Goal: Information Seeking & Learning: Learn about a topic

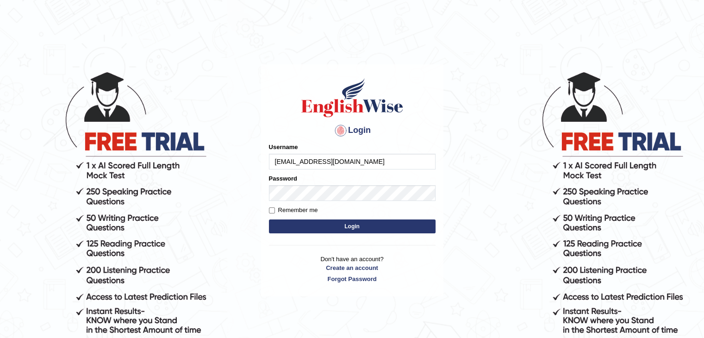
type input "[EMAIL_ADDRESS][DOMAIN_NAME]"
click at [269, 219] on button "Login" at bounding box center [352, 226] width 167 height 14
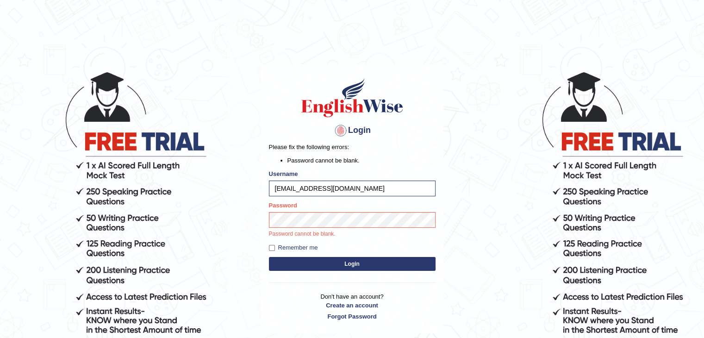
click at [290, 258] on button "Login" at bounding box center [352, 264] width 167 height 14
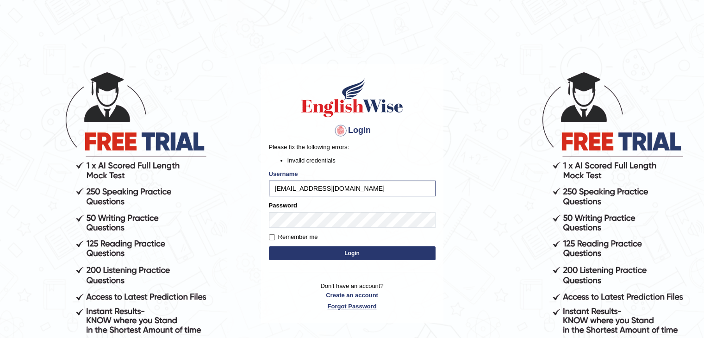
click at [346, 306] on link "Forgot Password" at bounding box center [352, 306] width 167 height 9
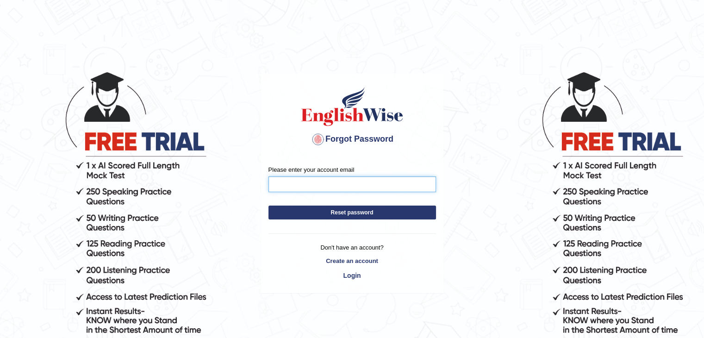
click at [309, 187] on input "Please enter your account email" at bounding box center [351, 184] width 167 height 16
type input "[EMAIL_ADDRESS][DOMAIN_NAME]"
click at [331, 210] on button "Reset password" at bounding box center [351, 212] width 167 height 14
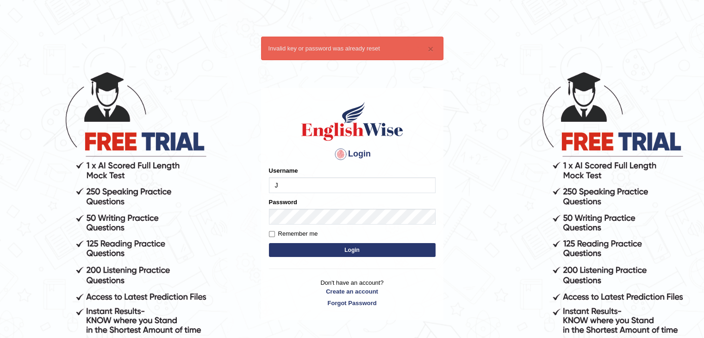
type input "[EMAIL_ADDRESS][DOMAIN_NAME]"
click at [321, 224] on form "Please fix the following errors: Username [EMAIL_ADDRESS][DOMAIN_NAME] Password…" at bounding box center [352, 212] width 167 height 93
click at [346, 254] on button "Login" at bounding box center [352, 250] width 167 height 14
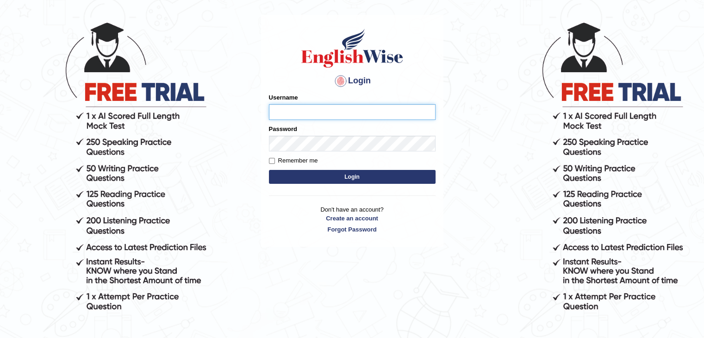
scroll to position [85, 0]
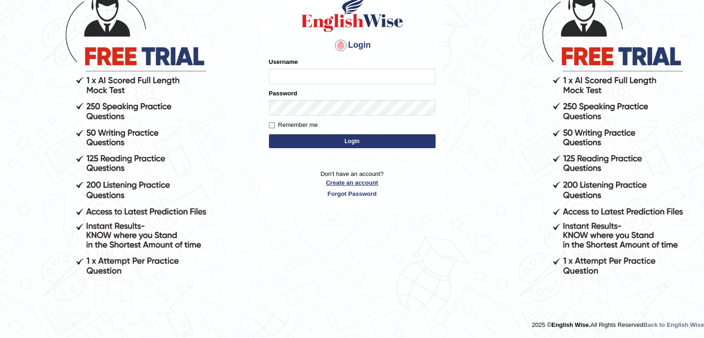
click at [358, 182] on p "Don't have an account? Create an account Forgot Password" at bounding box center [352, 183] width 167 height 29
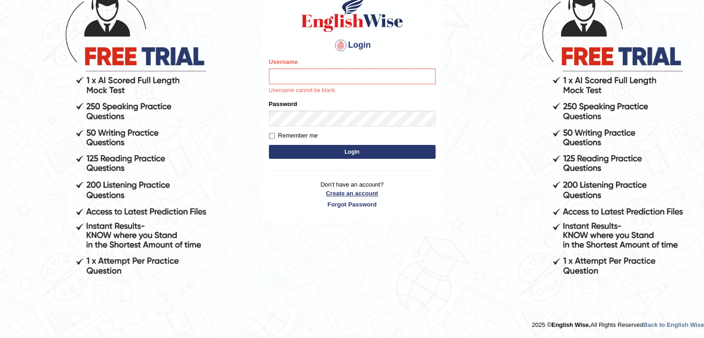
click at [349, 193] on link "Create an account" at bounding box center [352, 193] width 167 height 9
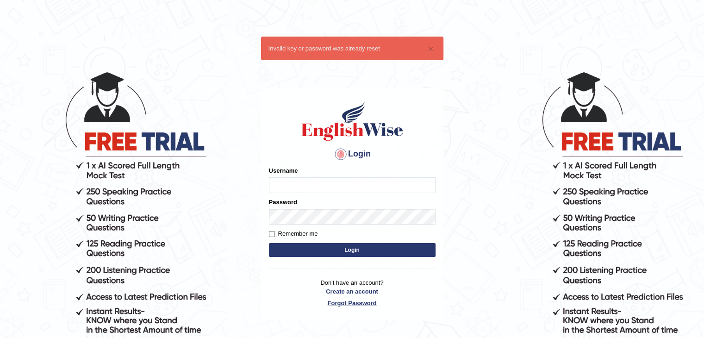
click at [346, 304] on p "Don't have an account? Create an account Forgot Password" at bounding box center [352, 292] width 167 height 29
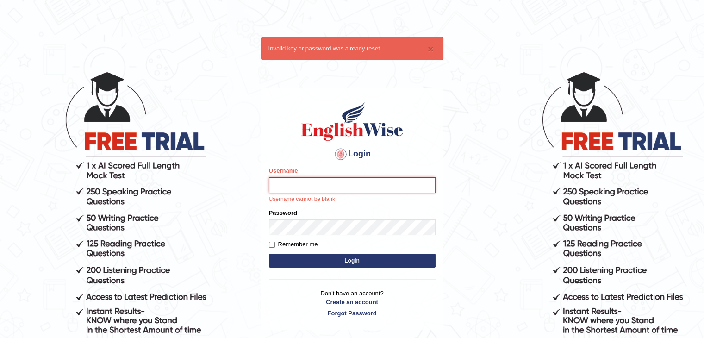
click at [293, 183] on input "Username" at bounding box center [352, 185] width 167 height 16
type input "[EMAIL_ADDRESS][DOMAIN_NAME]"
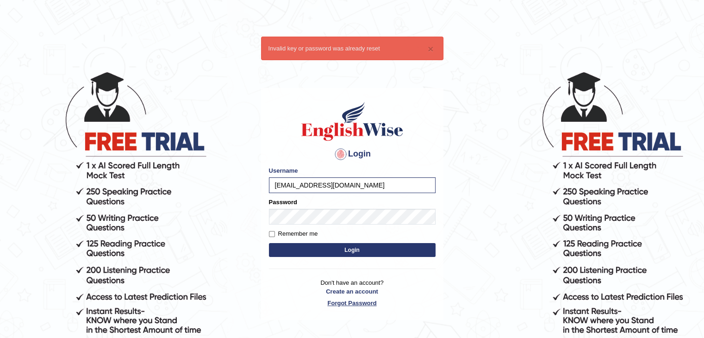
click at [340, 304] on link "Forgot Password" at bounding box center [352, 302] width 167 height 9
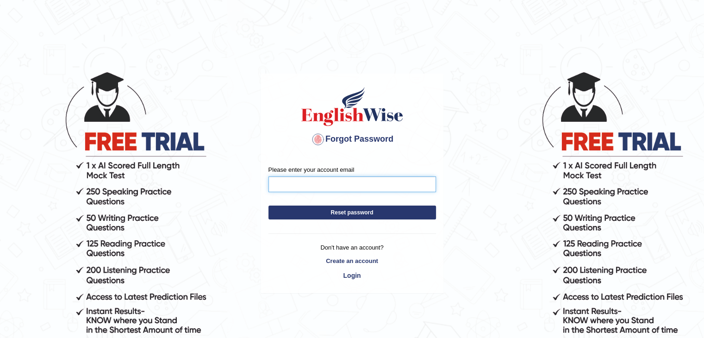
click at [327, 186] on input "Please enter your account email" at bounding box center [351, 184] width 167 height 16
type input "[EMAIL_ADDRESS][DOMAIN_NAME]"
click at [335, 210] on button "Reset password" at bounding box center [351, 212] width 167 height 14
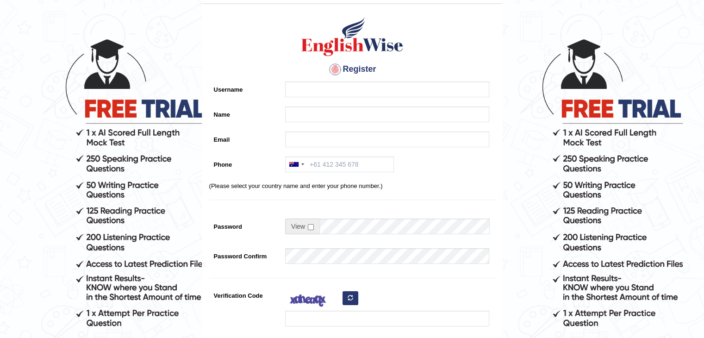
scroll to position [32, 0]
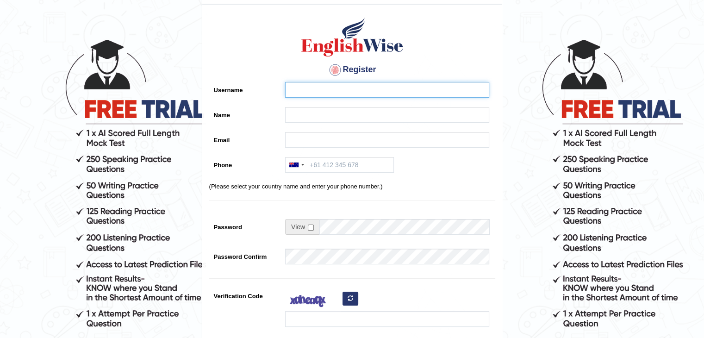
click at [306, 92] on input "Username" at bounding box center [387, 90] width 204 height 16
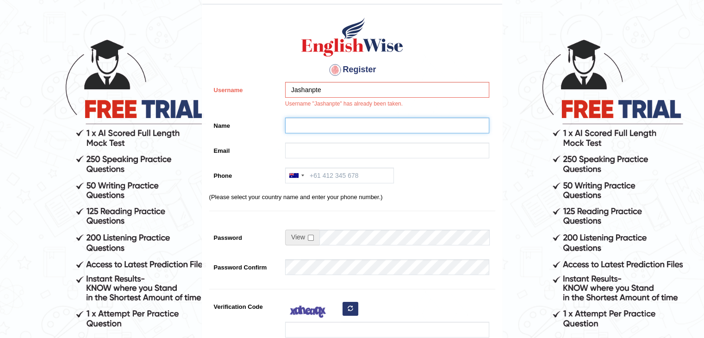
click at [305, 122] on input "Name" at bounding box center [387, 125] width 204 height 16
click at [352, 95] on input "Jashanpte" at bounding box center [387, 90] width 204 height 16
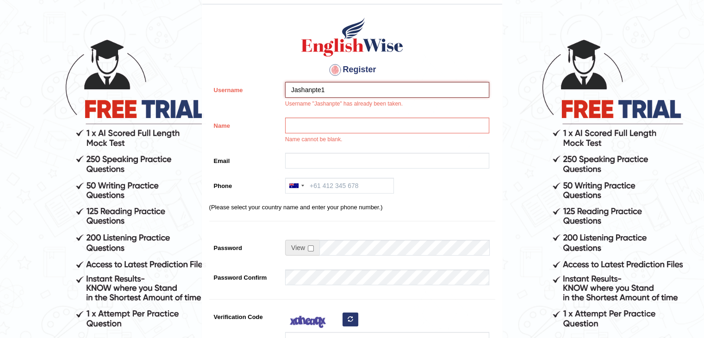
type input "Jashanpte1"
click at [335, 124] on input "Name" at bounding box center [387, 125] width 204 height 16
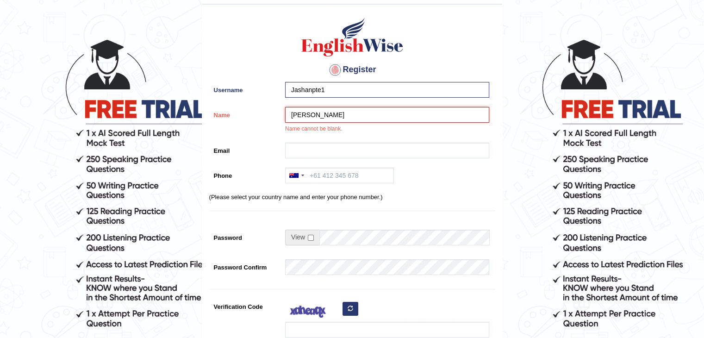
type input "Jashan"
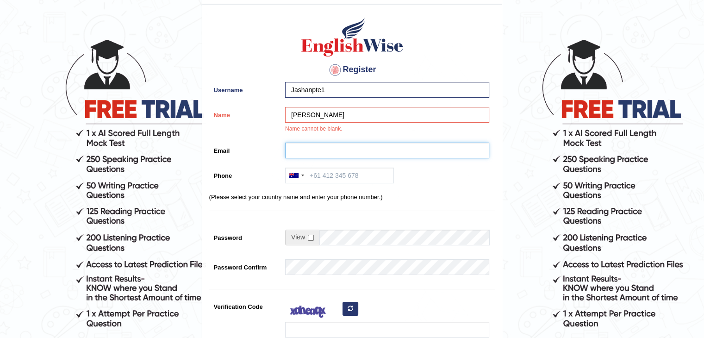
click at [308, 146] on input "Email" at bounding box center [387, 150] width 204 height 16
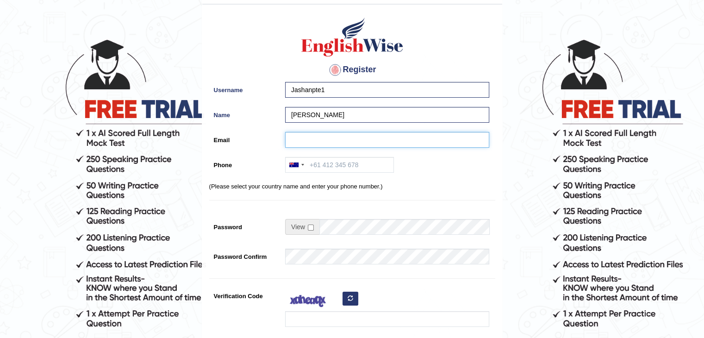
type input "jashandeepgoyal@gmail.com"
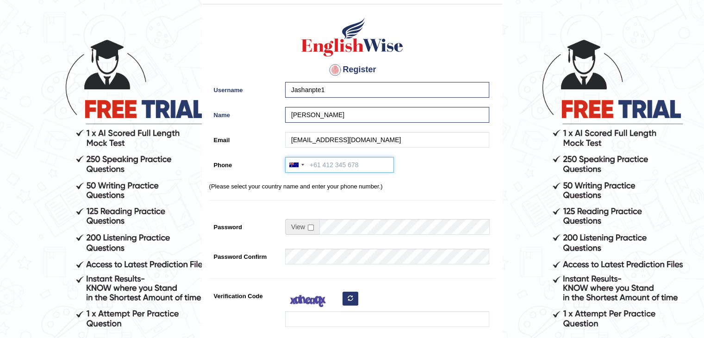
type input "+61432917686"
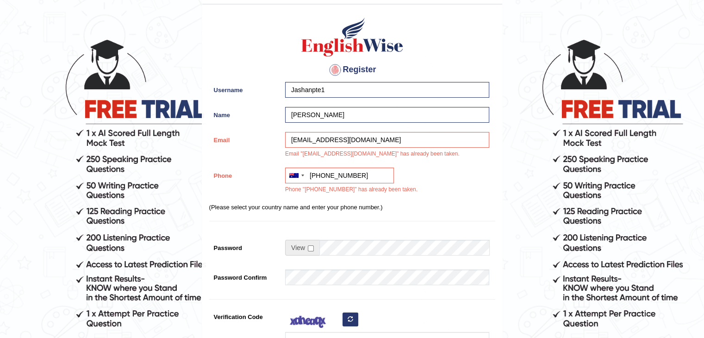
click at [320, 226] on div "Register Username Jashanpte1 Name Jashan Email jashandeepgoyal@gmail.com Email …" at bounding box center [352, 212] width 300 height 407
click at [388, 130] on div "Register Username Jashanpte1 Name Jashan Email jashandeepgoyal@gmail.com Email …" at bounding box center [352, 212] width 300 height 407
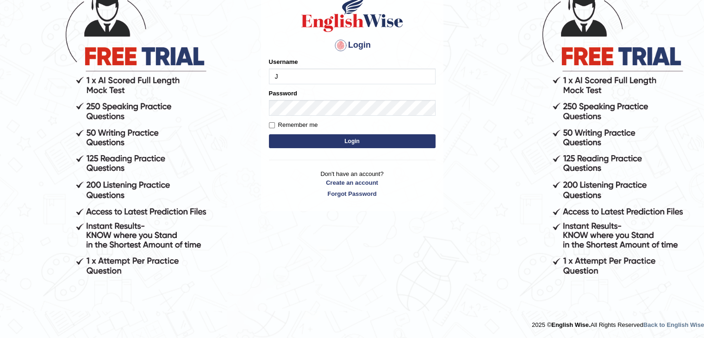
type input "[EMAIL_ADDRESS][DOMAIN_NAME]"
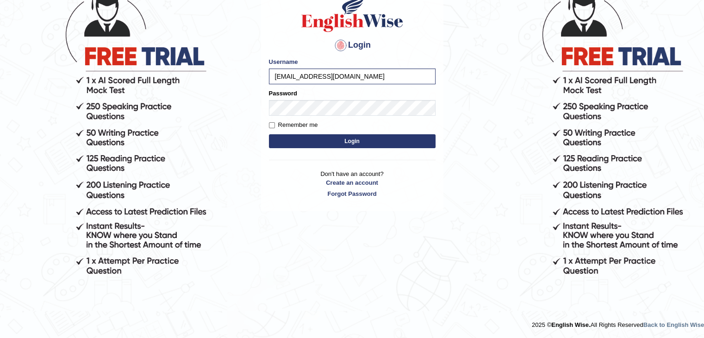
click at [334, 145] on button "Login" at bounding box center [352, 141] width 167 height 14
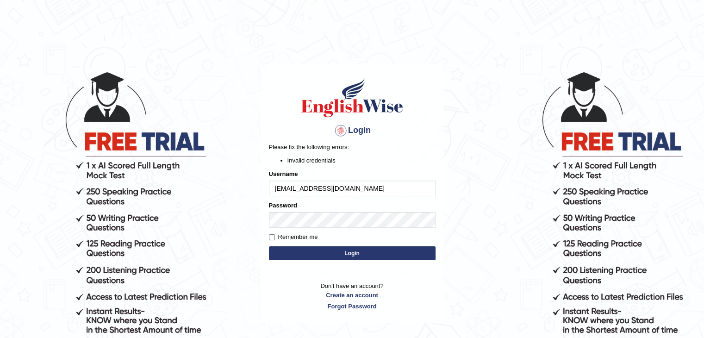
click at [338, 132] on div at bounding box center [340, 130] width 15 height 15
drag, startPoint x: 338, startPoint y: 132, endPoint x: 345, endPoint y: 122, distance: 11.7
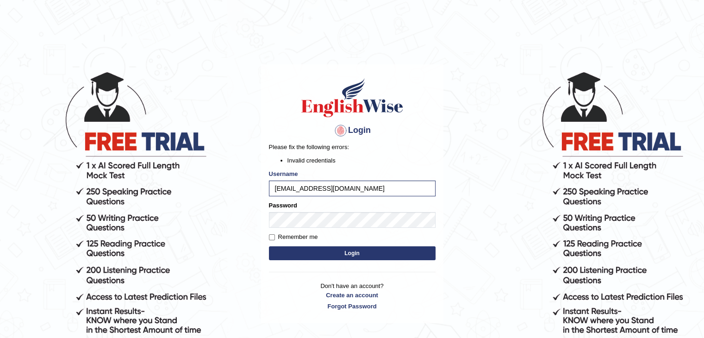
click at [345, 122] on div "Login Please fix the following errors: Invalid credentials Username jashandeepg…" at bounding box center [352, 193] width 182 height 259
click at [286, 237] on label "Remember me" at bounding box center [293, 236] width 49 height 9
click at [275, 237] on input "Remember me" at bounding box center [272, 237] width 6 height 6
click at [286, 237] on label "Remember me" at bounding box center [293, 236] width 49 height 9
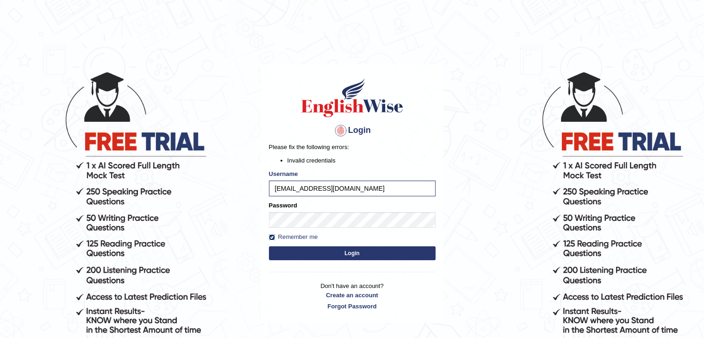
click at [275, 237] on input "Remember me" at bounding box center [272, 237] width 6 height 6
checkbox input "false"
click at [341, 305] on link "Forgot Password" at bounding box center [352, 306] width 167 height 9
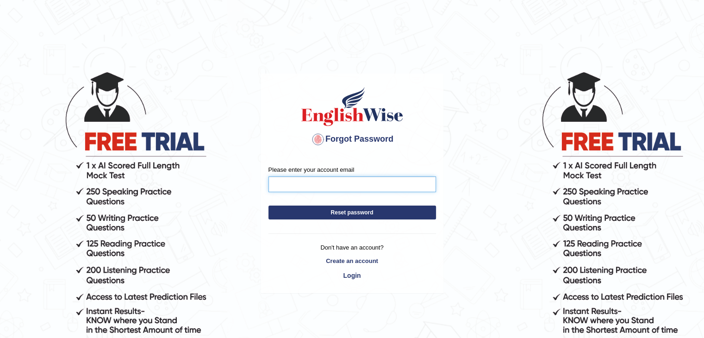
click at [306, 187] on input "Please enter your account email" at bounding box center [351, 184] width 167 height 16
type input "jashandeepgoyal@gmail.com"
click at [340, 215] on button "Reset password" at bounding box center [351, 212] width 167 height 14
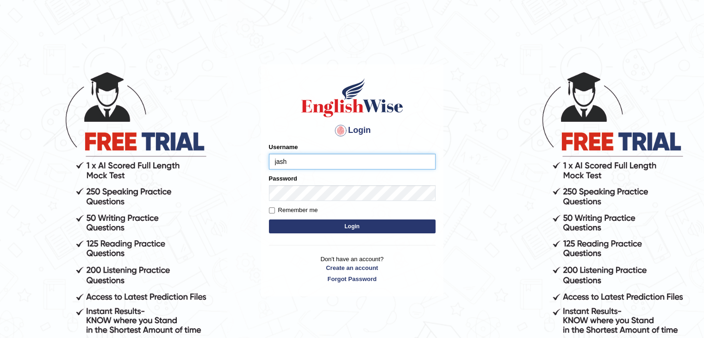
type input "[EMAIL_ADDRESS][DOMAIN_NAME]"
click at [337, 230] on button "Login" at bounding box center [352, 226] width 167 height 14
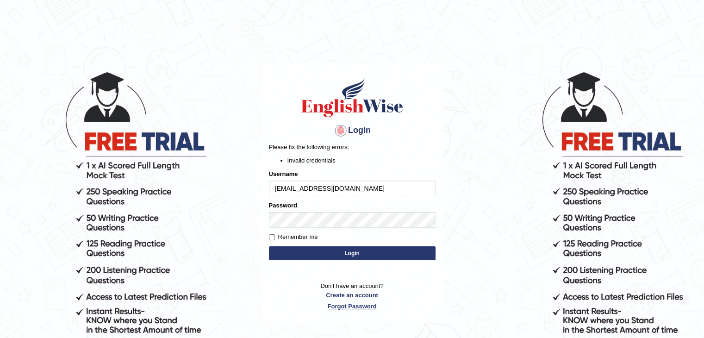
click at [346, 306] on link "Forgot Password" at bounding box center [352, 306] width 167 height 9
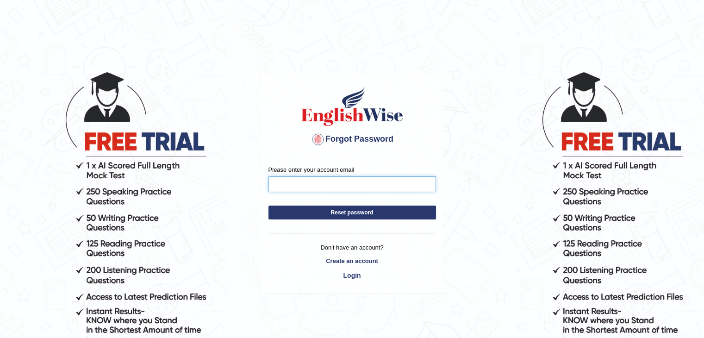
click at [310, 182] on input "Please enter your account email" at bounding box center [351, 184] width 167 height 16
type input "jashandeepgoyal@gmail.com"
click at [329, 210] on button "Reset password" at bounding box center [351, 212] width 167 height 14
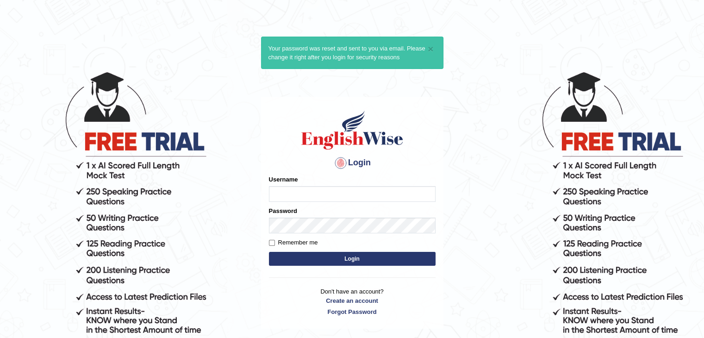
click at [295, 199] on input "Username" at bounding box center [352, 194] width 167 height 16
type input "jashandeepgoyal@gmail.com"
click at [314, 258] on button "Login" at bounding box center [352, 259] width 167 height 14
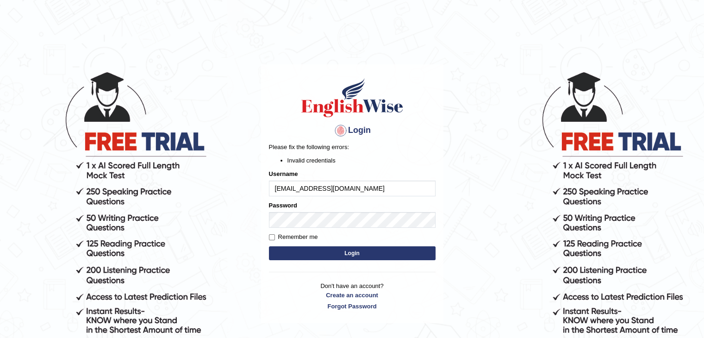
click at [360, 190] on input "jashandeepgoyal@gmail.com" at bounding box center [352, 188] width 167 height 16
type input "j"
type input "Jashanpte"
click at [329, 256] on button "Login" at bounding box center [352, 253] width 167 height 14
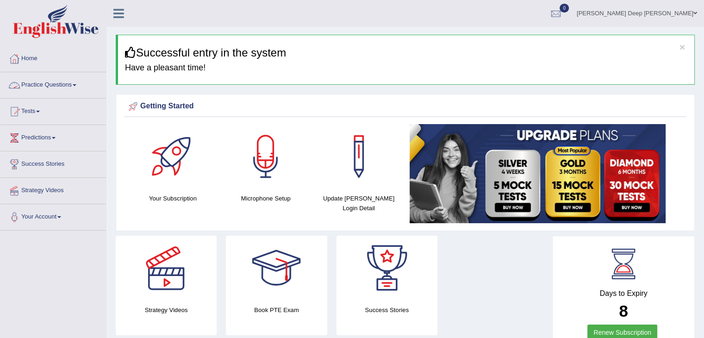
click at [59, 93] on link "Practice Questions" at bounding box center [52, 83] width 105 height 23
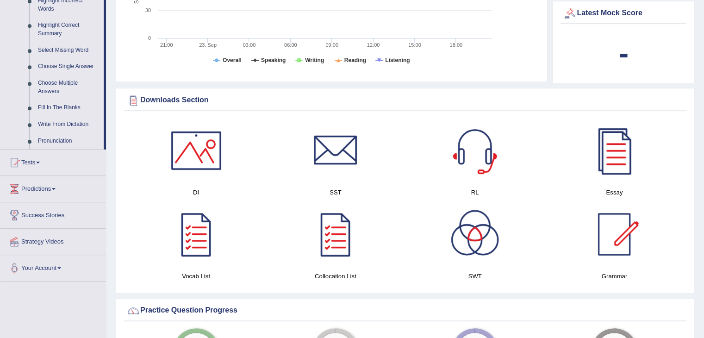
scroll to position [442, 0]
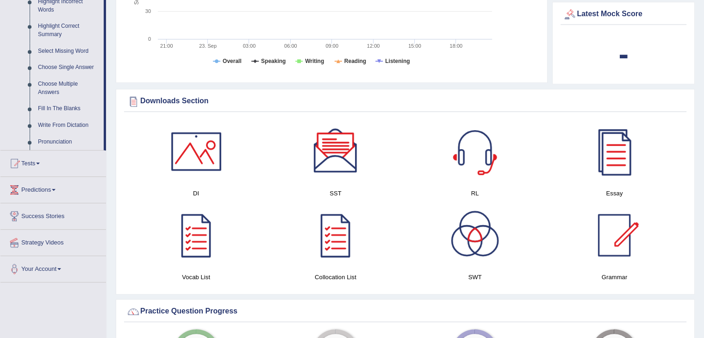
click at [336, 146] on div at bounding box center [335, 151] width 65 height 65
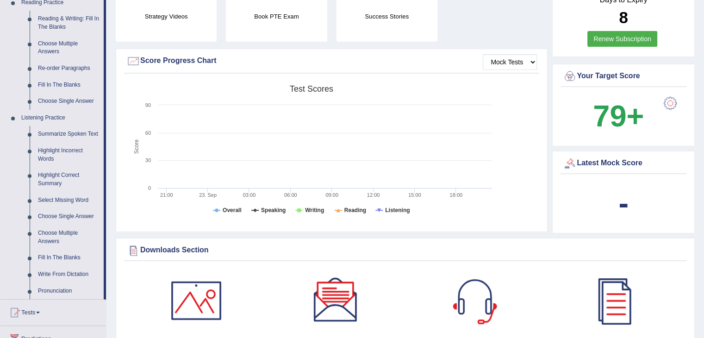
scroll to position [299, 0]
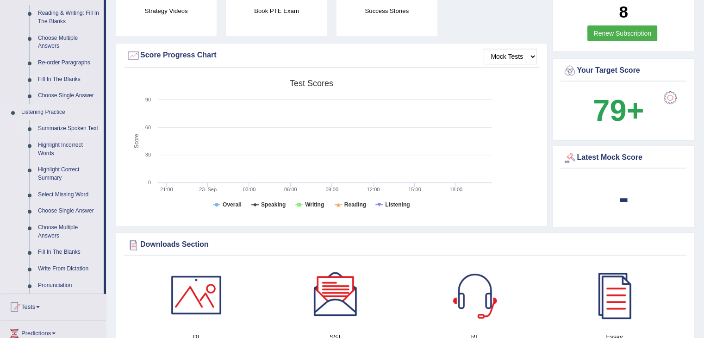
click at [63, 128] on link "Summarize Spoken Text" at bounding box center [69, 128] width 70 height 17
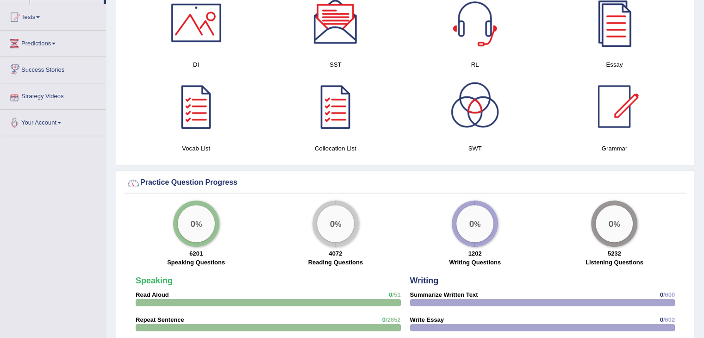
scroll to position [499, 0]
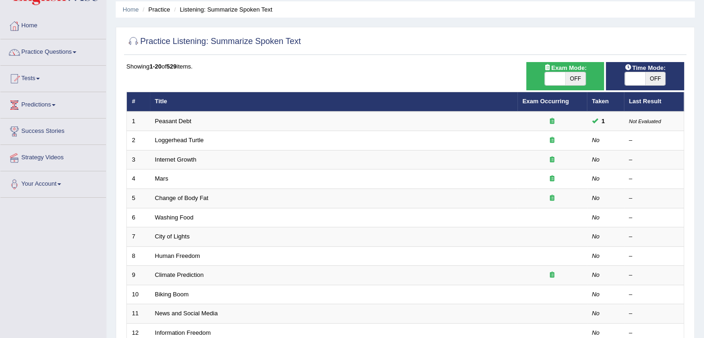
scroll to position [33, 0]
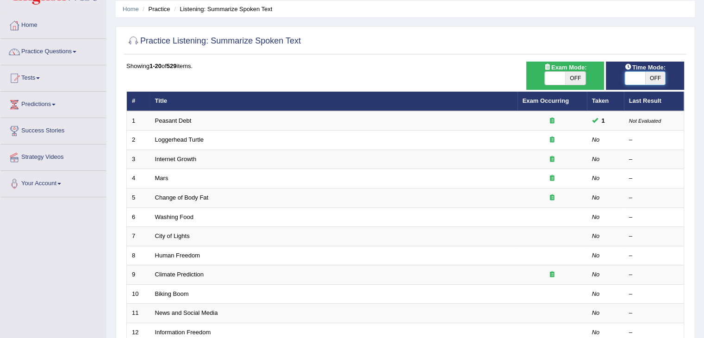
click at [636, 77] on span at bounding box center [634, 78] width 20 height 13
checkbox input "true"
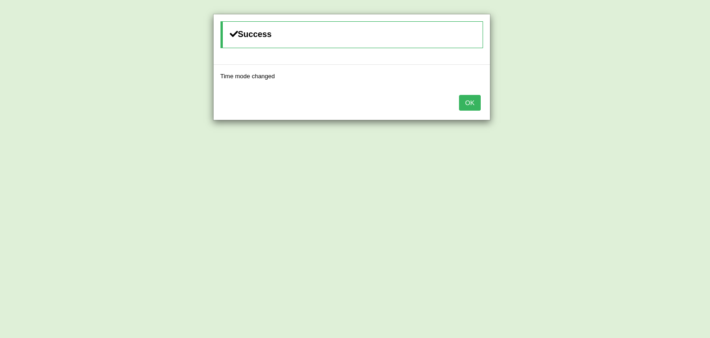
click at [476, 105] on button "OK" at bounding box center [469, 103] width 21 height 16
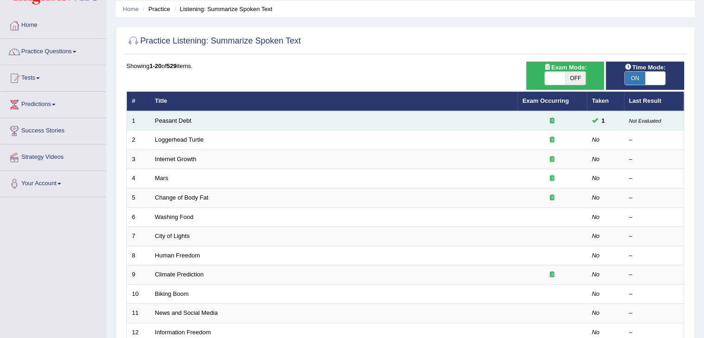
click at [648, 128] on td "Not Evaluated" at bounding box center [654, 120] width 60 height 19
click at [551, 124] on div at bounding box center [551, 121] width 59 height 9
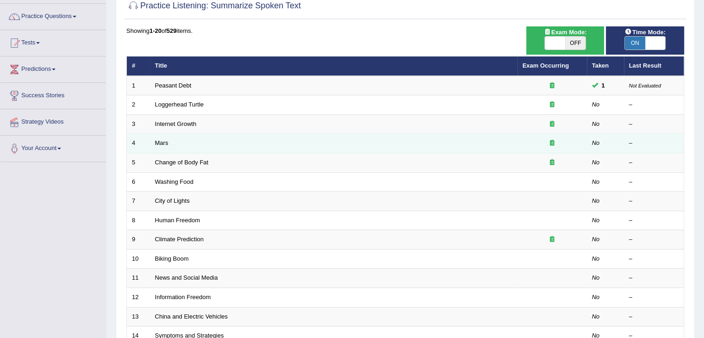
scroll to position [68, 0]
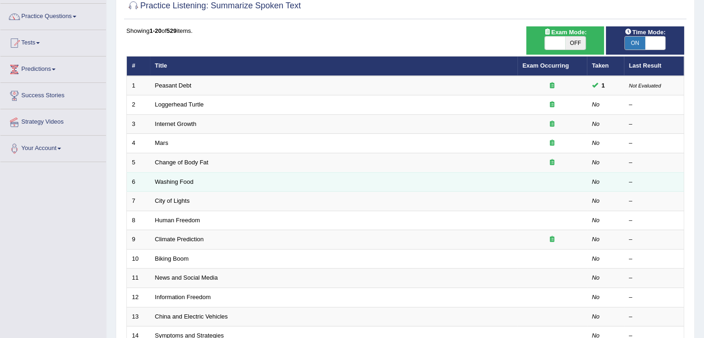
click at [390, 185] on td "Washing Food" at bounding box center [333, 181] width 367 height 19
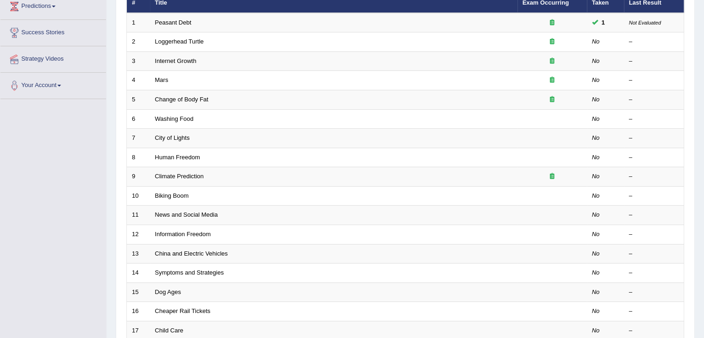
scroll to position [133, 0]
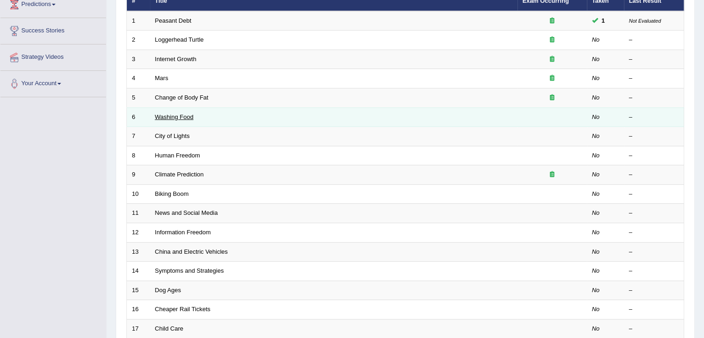
click at [173, 115] on link "Washing Food" at bounding box center [174, 116] width 38 height 7
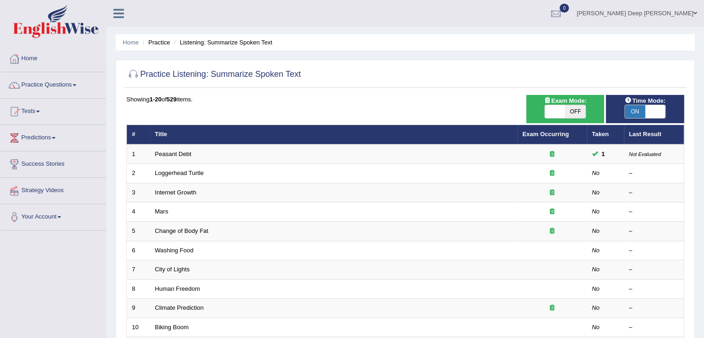
click at [638, 111] on span "ON" at bounding box center [634, 111] width 20 height 13
checkbox input "false"
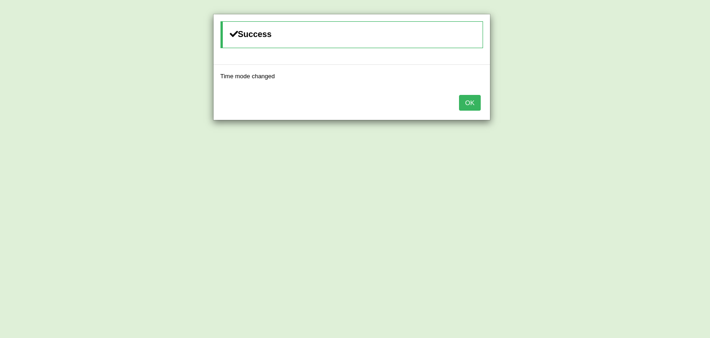
click at [476, 104] on button "OK" at bounding box center [469, 103] width 21 height 16
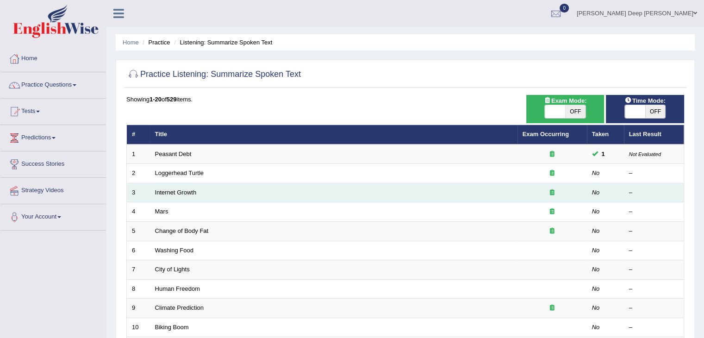
scroll to position [53, 0]
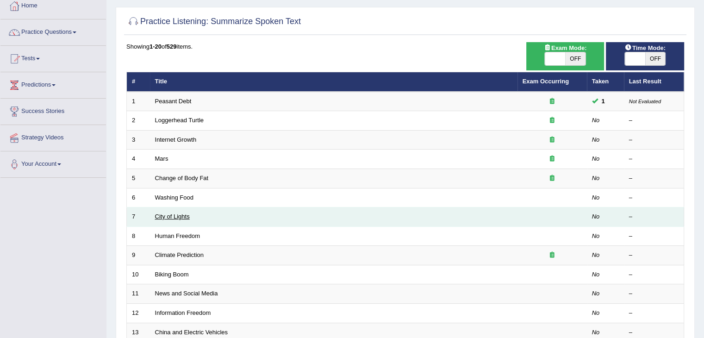
click at [173, 215] on link "City of Lights" at bounding box center [172, 216] width 35 height 7
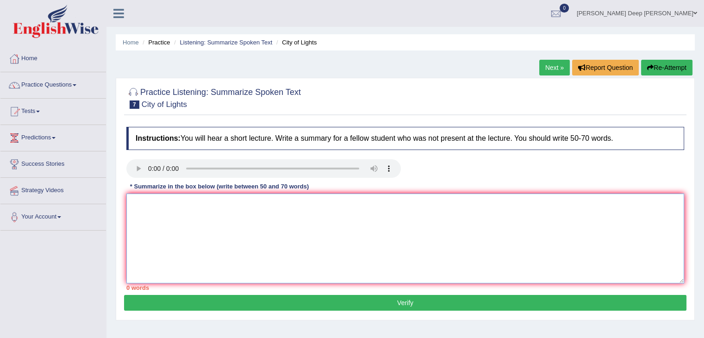
click at [148, 213] on textarea at bounding box center [404, 238] width 557 height 90
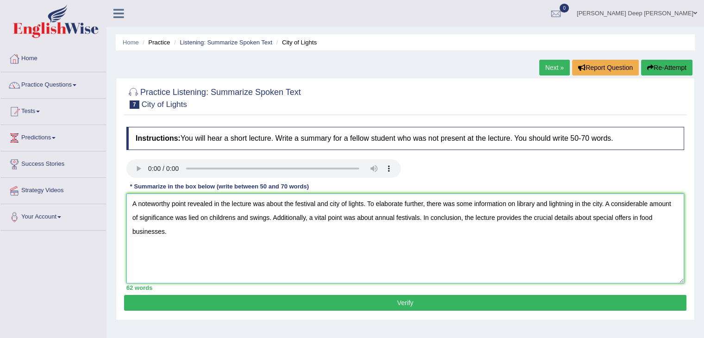
type textarea "A noteworthy point revealed in the lecture was about the festival and city of l…"
click at [281, 298] on button "Verify" at bounding box center [405, 303] width 562 height 16
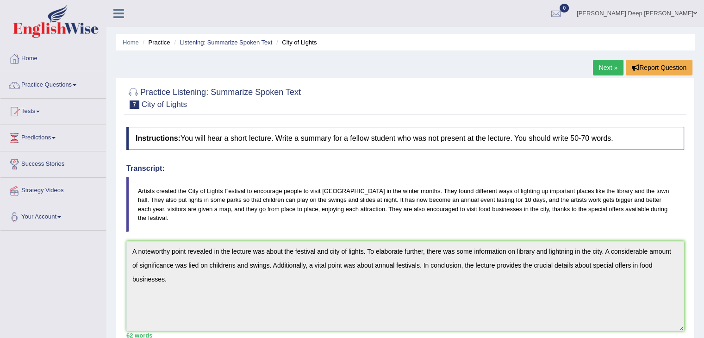
click at [598, 65] on link "Next »" at bounding box center [608, 68] width 31 height 16
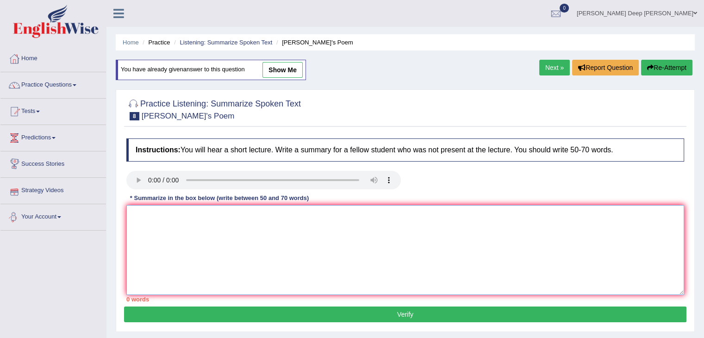
drag, startPoint x: 126, startPoint y: 234, endPoint x: 135, endPoint y: 233, distance: 8.4
click at [135, 233] on textarea at bounding box center [404, 250] width 557 height 90
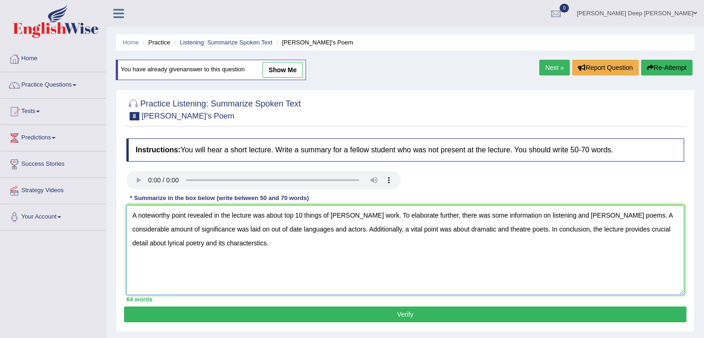
click at [577, 215] on textarea "A noteworthy point revealed in the lecture was about top 10 things of shakespea…" at bounding box center [404, 250] width 557 height 90
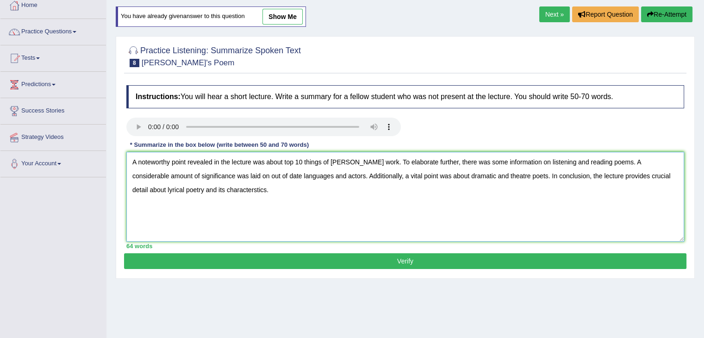
scroll to position [54, 0]
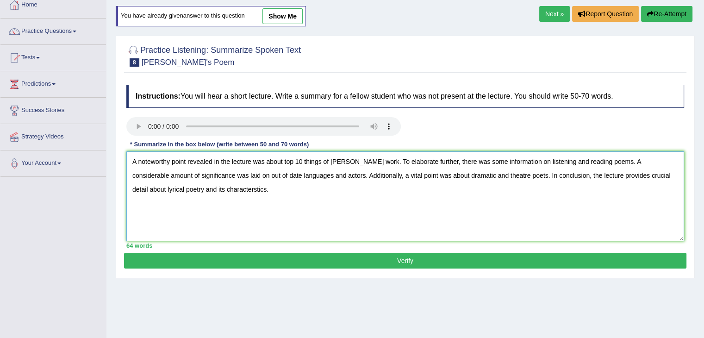
type textarea "A noteworthy point revealed in the lecture was about top 10 things of shakespea…"
click at [197, 262] on button "Verify" at bounding box center [405, 261] width 562 height 16
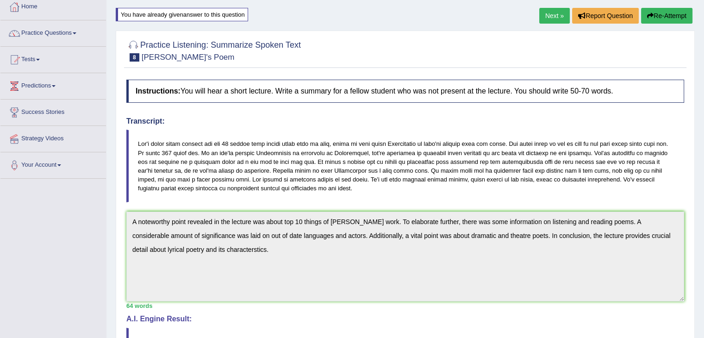
scroll to position [52, 0]
click at [540, 14] on link "Next »" at bounding box center [554, 16] width 31 height 16
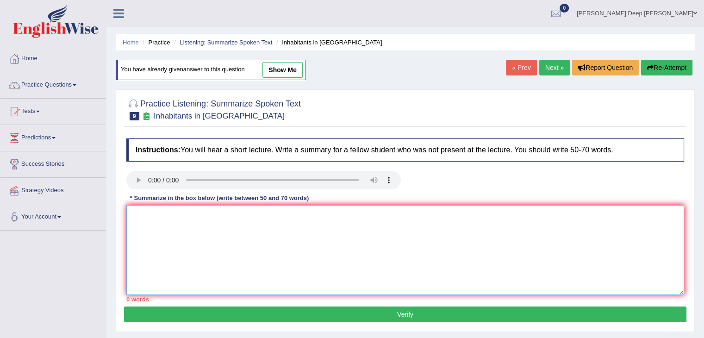
click at [188, 217] on textarea at bounding box center [404, 250] width 557 height 90
type textarea "a"
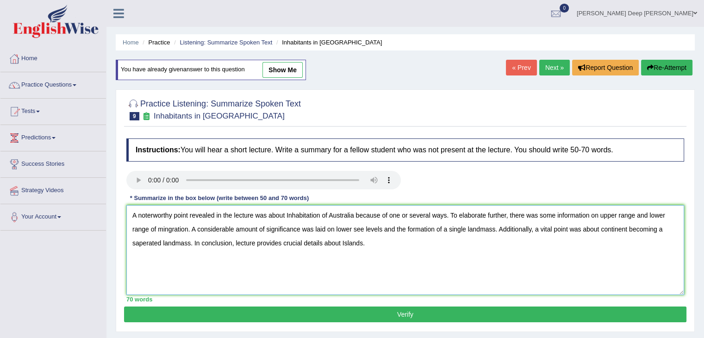
type textarea "A noterworthy point revealed in the lecture was about Inhabitation of Australia…"
click at [295, 312] on button "Verify" at bounding box center [405, 314] width 562 height 16
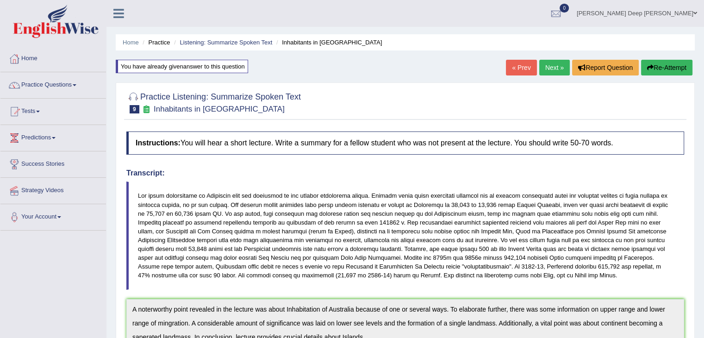
click at [551, 70] on link "Next »" at bounding box center [554, 68] width 31 height 16
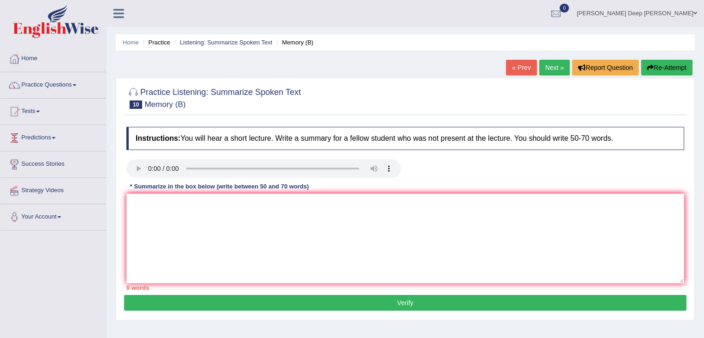
click at [97, 146] on link "Predictions" at bounding box center [52, 136] width 105 height 23
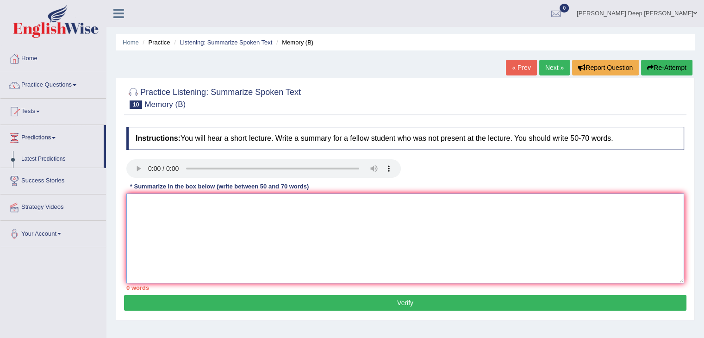
click at [145, 195] on textarea at bounding box center [404, 238] width 557 height 90
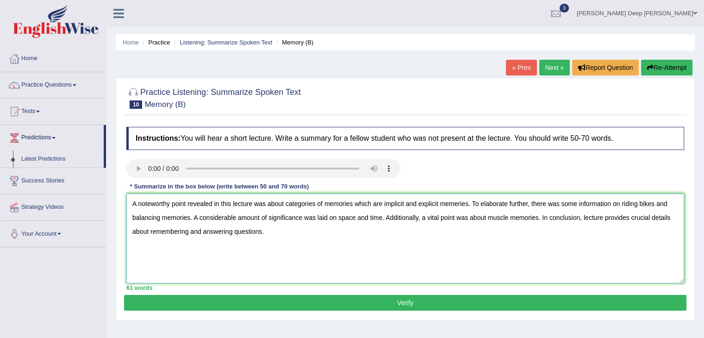
type textarea "A noteworthy point revealed in this lecture was about categories of memories wh…"
click at [265, 302] on button "Verify" at bounding box center [405, 303] width 562 height 16
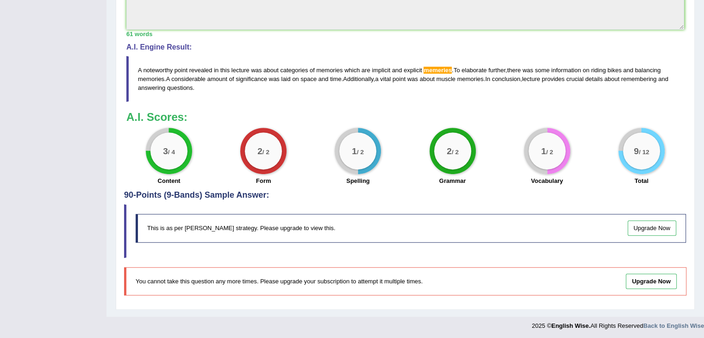
scroll to position [318, 0]
click at [638, 229] on link "Upgrade Now" at bounding box center [651, 228] width 49 height 15
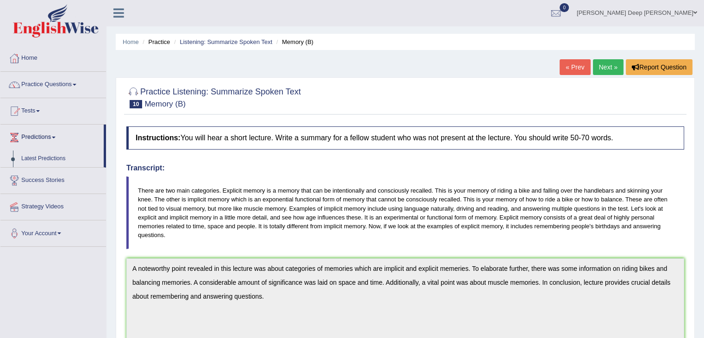
scroll to position [0, 0]
click at [56, 97] on li "Practice Questions Speaking Practice Read Aloud Repeat Sentence Describe Image …" at bounding box center [52, 85] width 105 height 26
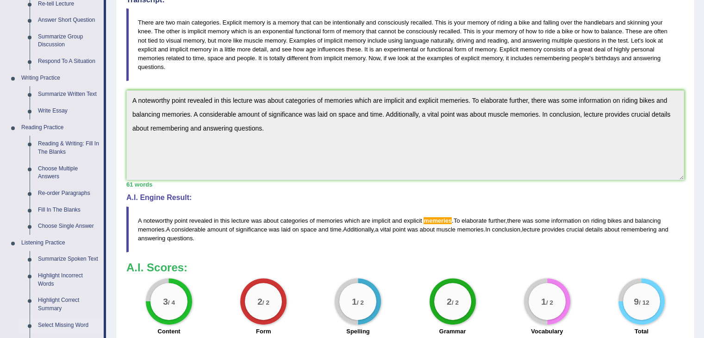
scroll to position [165, 0]
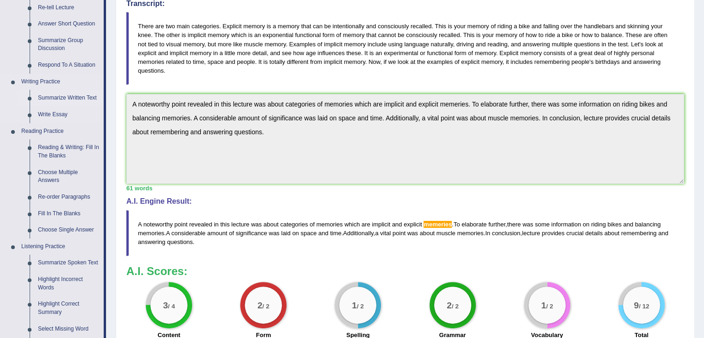
click at [64, 98] on link "Summarize Written Text" at bounding box center [69, 98] width 70 height 17
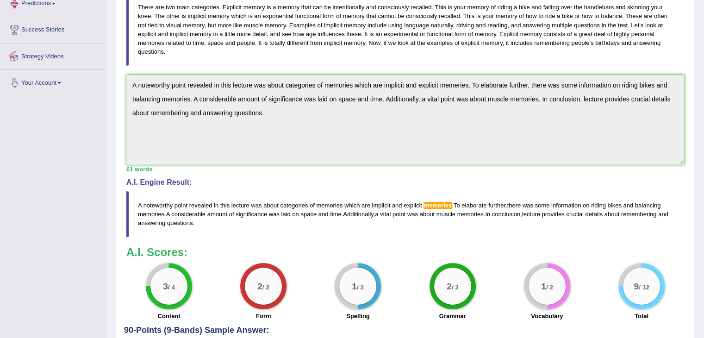
scroll to position [227, 0]
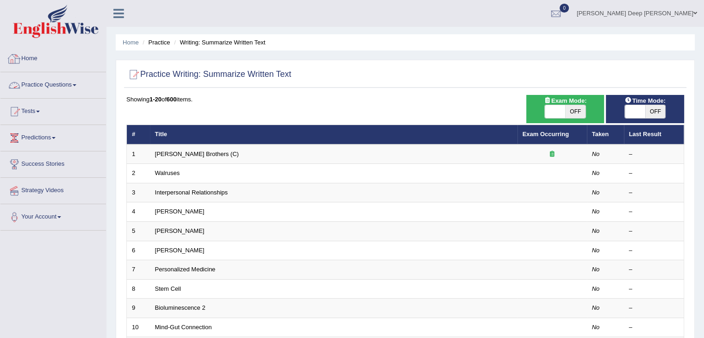
click at [58, 91] on link "Practice Questions" at bounding box center [52, 83] width 105 height 23
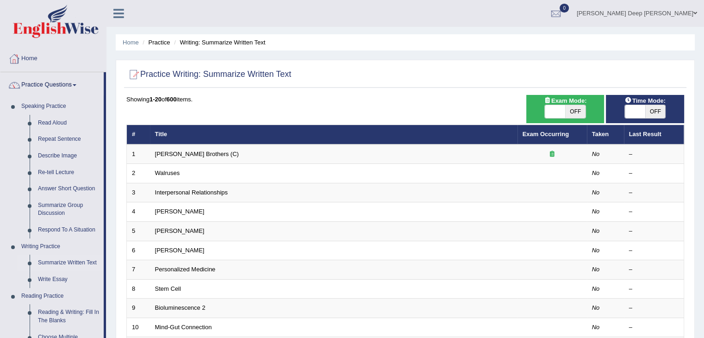
click at [31, 60] on link "Home" at bounding box center [52, 57] width 105 height 23
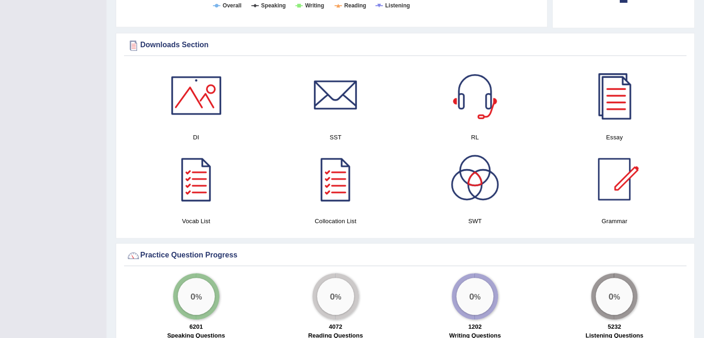
scroll to position [439, 0]
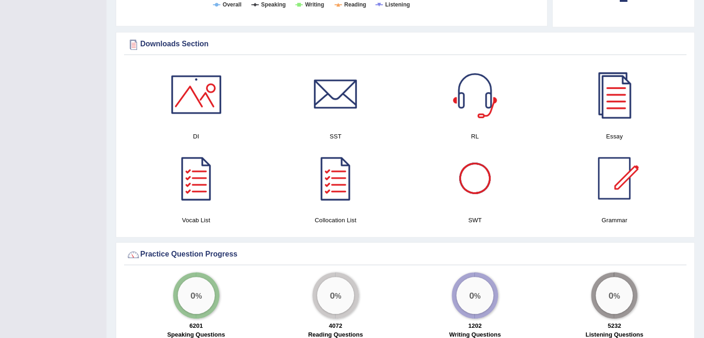
click at [482, 190] on div at bounding box center [474, 178] width 65 height 65
